Goal: Task Accomplishment & Management: Manage account settings

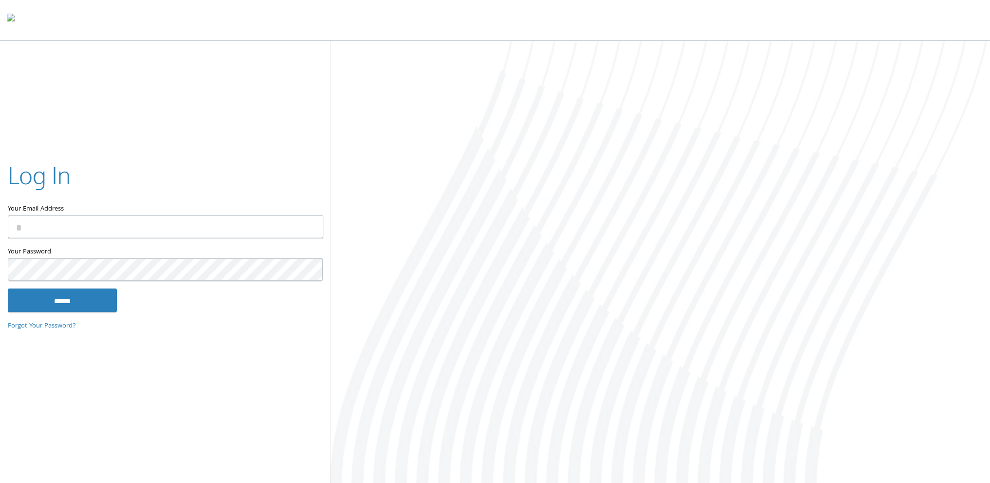
click at [134, 217] on input "Your Email Address" at bounding box center [166, 226] width 316 height 23
type input "**********"
click at [8, 288] on input "******" at bounding box center [62, 299] width 109 height 23
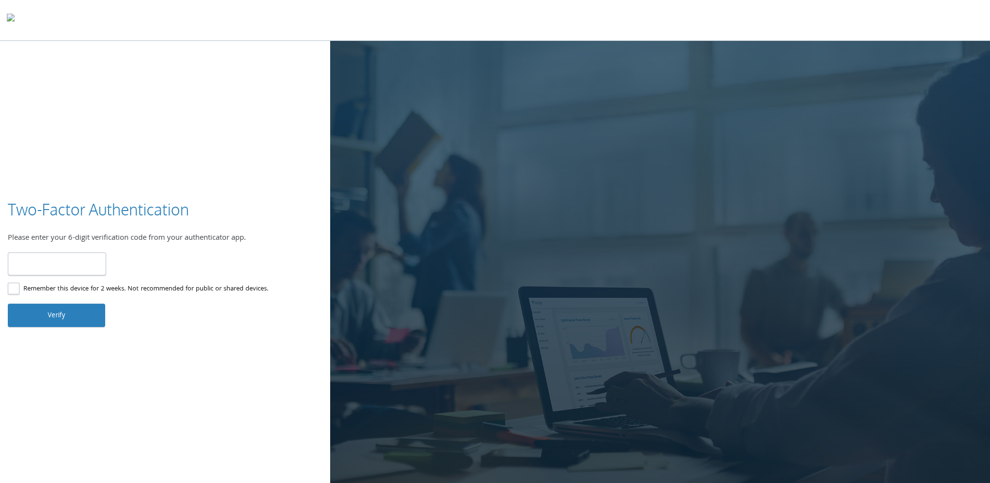
type input "******"
